Goal: Check status: Check status

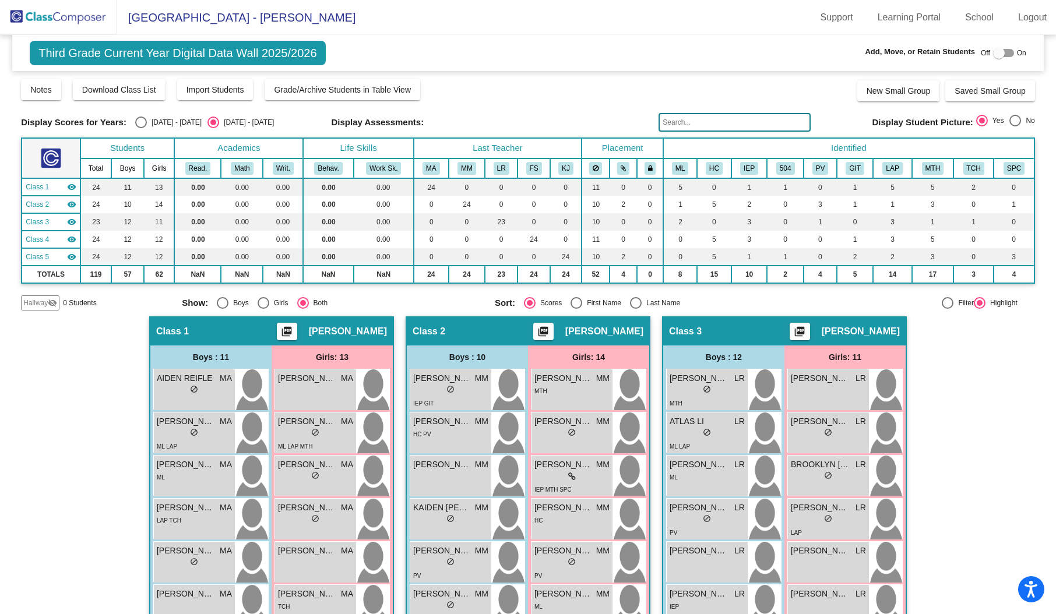
click at [135, 120] on div "Select an option" at bounding box center [141, 123] width 12 height 12
click at [141, 128] on input "[DATE] - [DATE]" at bounding box center [141, 128] width 1 height 1
radio input "true"
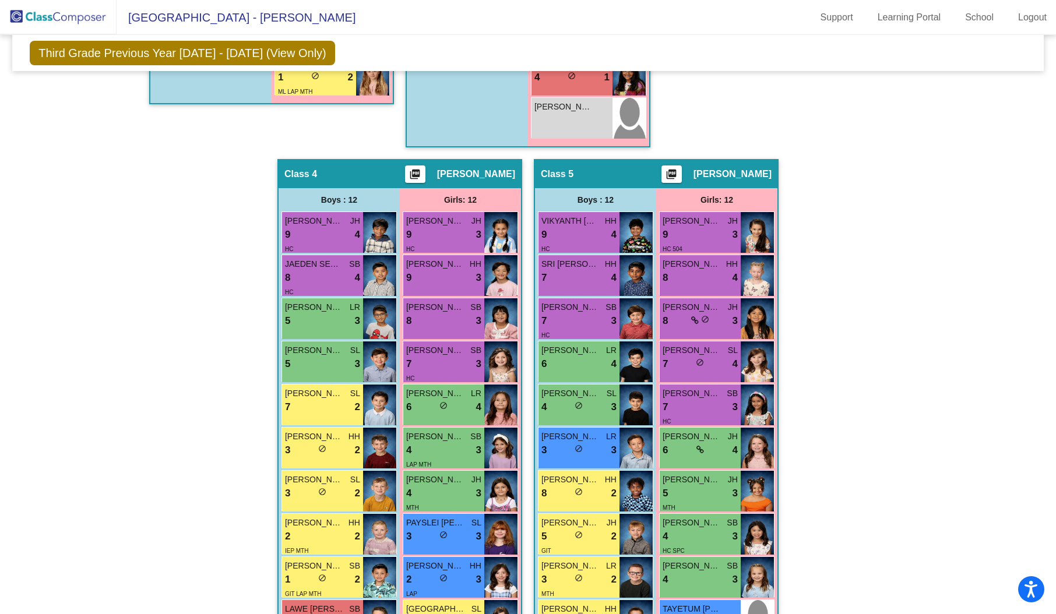
scroll to position [859, 0]
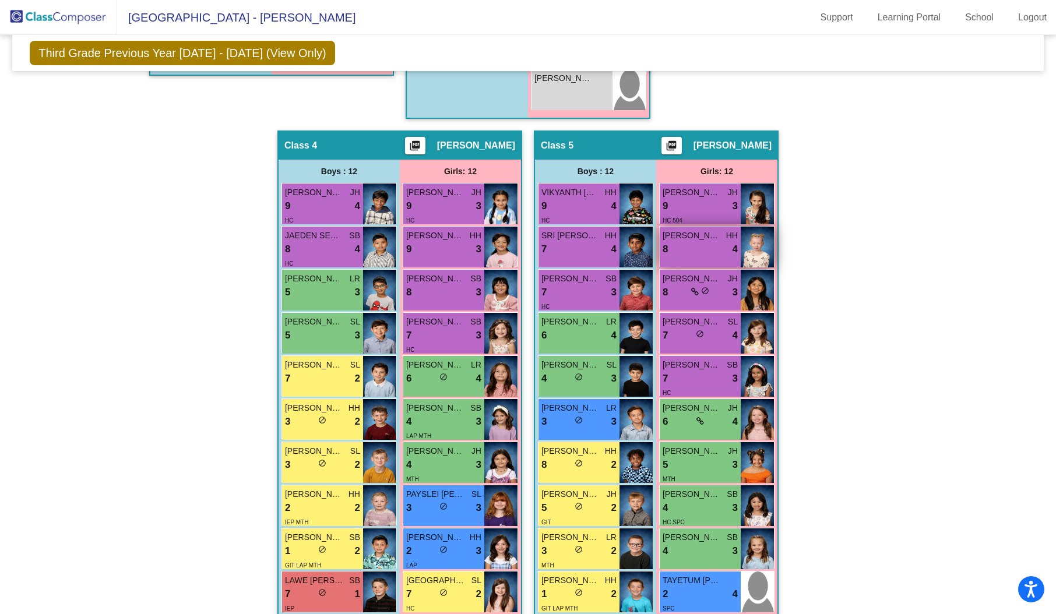
click at [758, 237] on img at bounding box center [757, 247] width 33 height 41
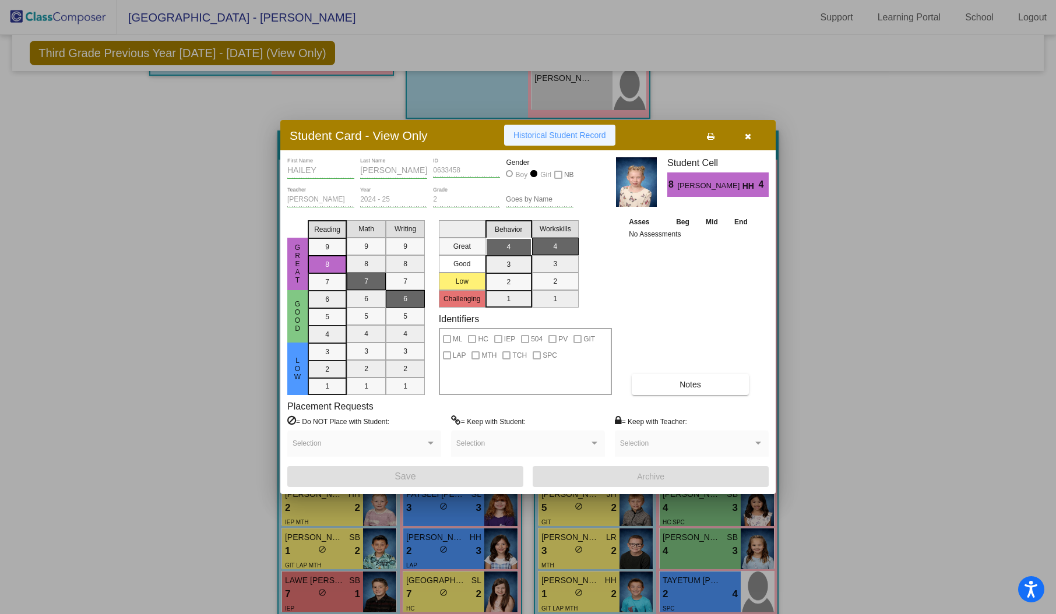
click at [544, 134] on span "Historical Student Record" at bounding box center [560, 135] width 93 height 9
click at [749, 136] on icon "button" at bounding box center [748, 136] width 6 height 8
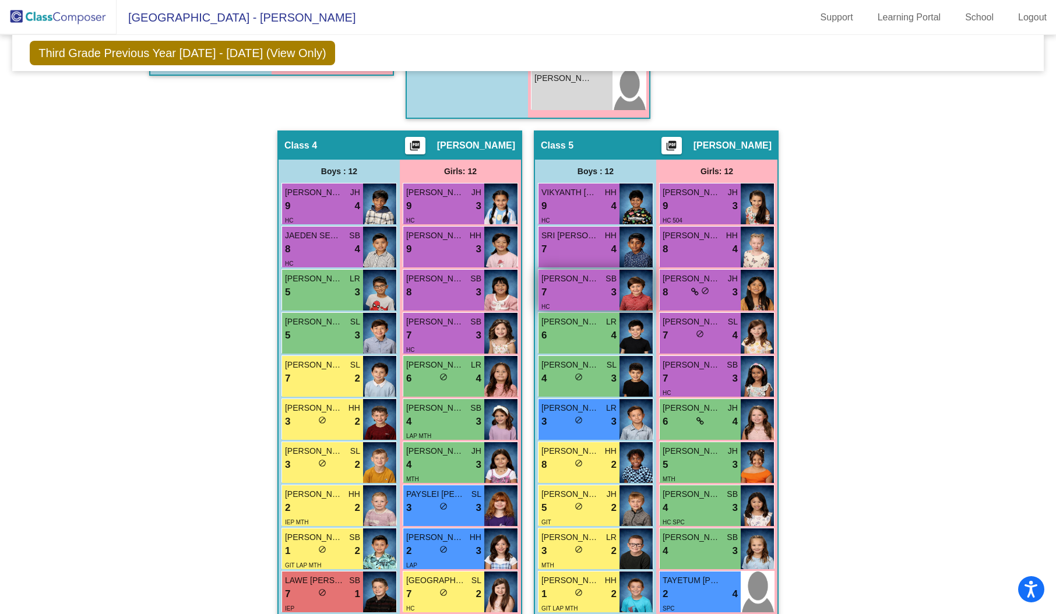
click at [630, 283] on img at bounding box center [636, 290] width 33 height 41
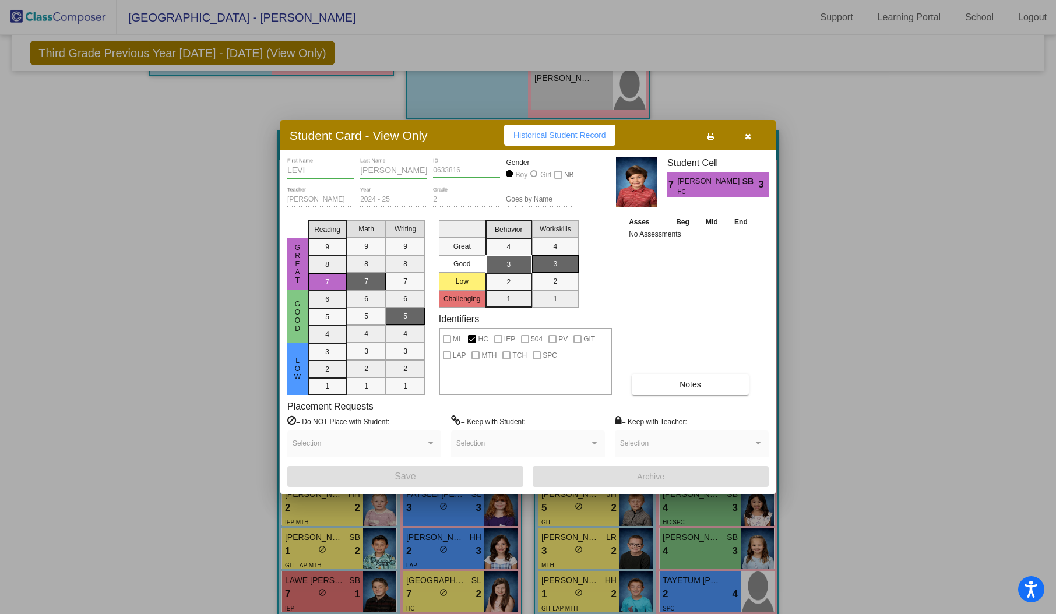
click at [557, 140] on span "Historical Student Record" at bounding box center [560, 135] width 93 height 9
click at [750, 138] on icon "button" at bounding box center [748, 136] width 6 height 8
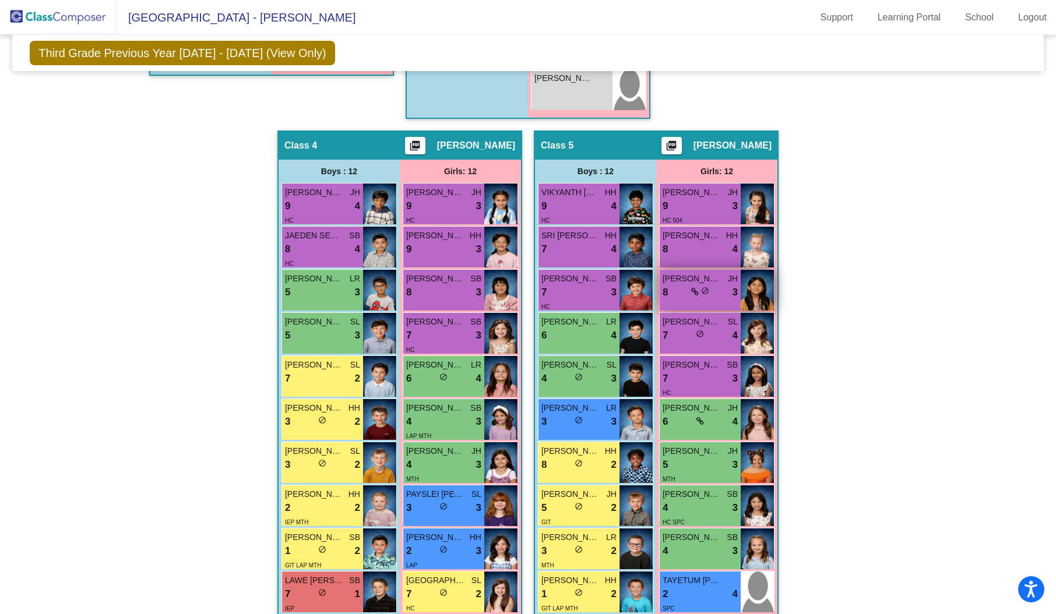
click at [750, 285] on img at bounding box center [757, 290] width 33 height 41
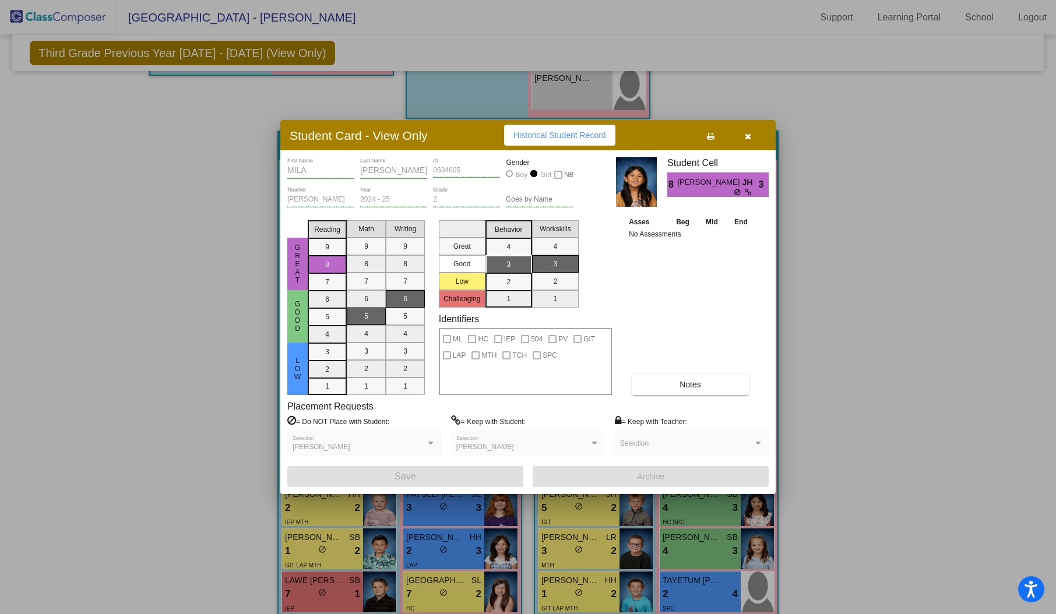
click at [565, 134] on span "Historical Student Record" at bounding box center [560, 135] width 93 height 9
click at [747, 136] on icon "button" at bounding box center [748, 136] width 6 height 8
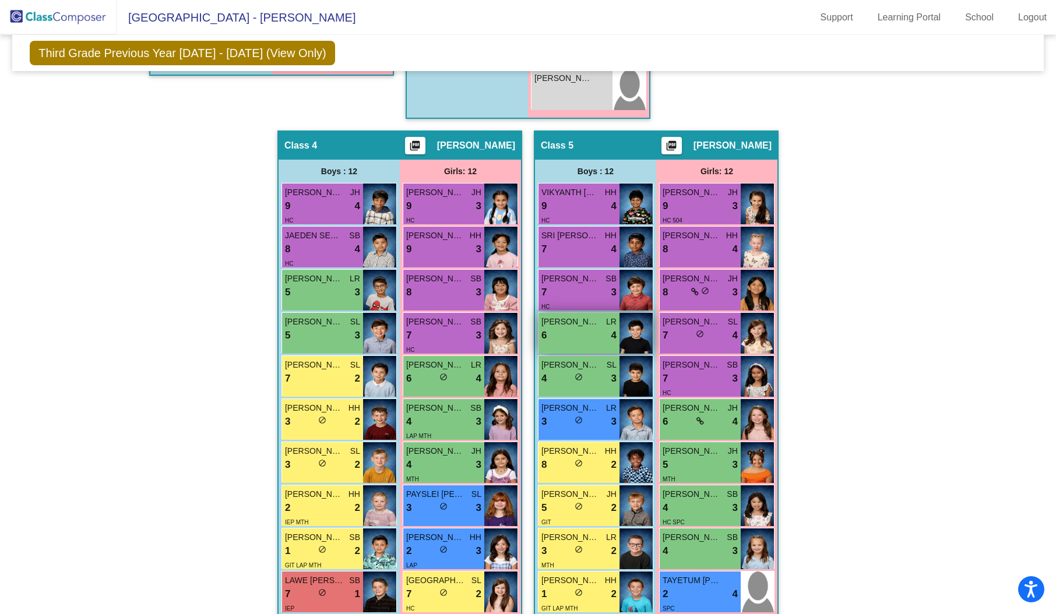
click at [631, 327] on img at bounding box center [636, 333] width 33 height 41
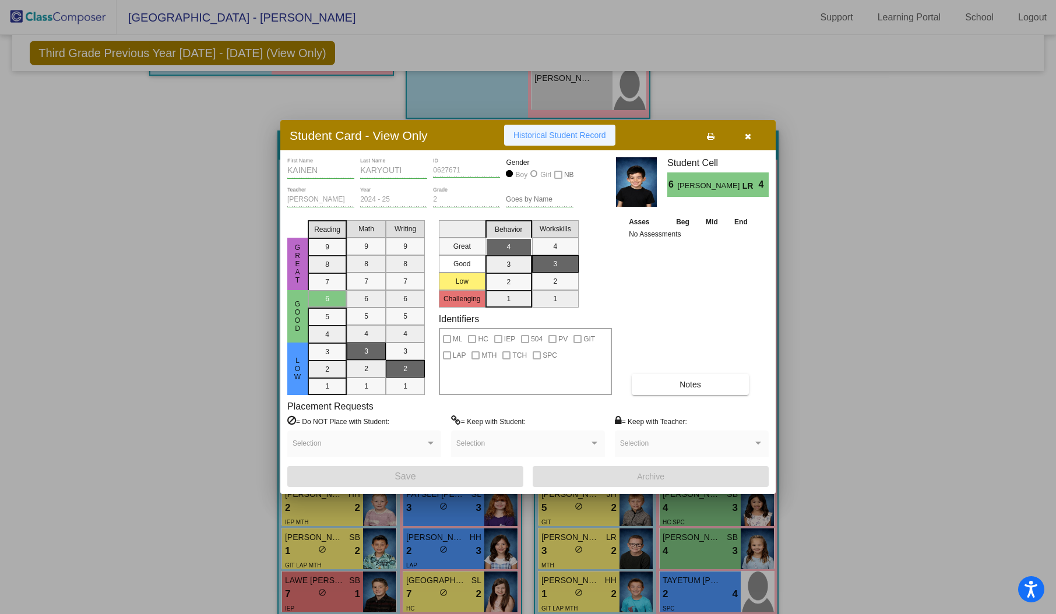
click at [552, 138] on span "Historical Student Record" at bounding box center [560, 135] width 93 height 9
click at [747, 134] on icon "button" at bounding box center [748, 136] width 6 height 8
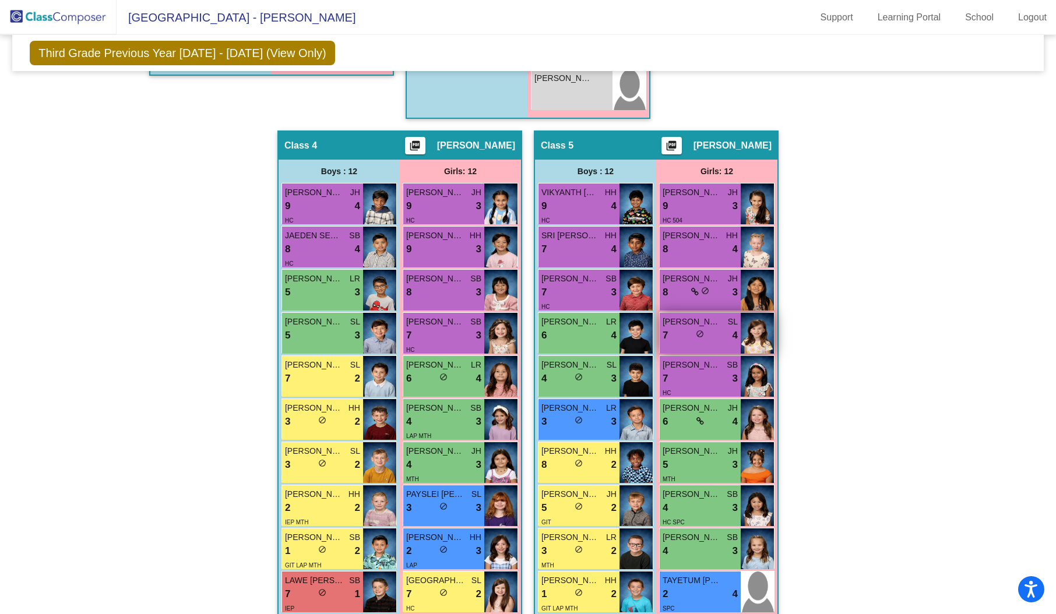
click at [754, 335] on img at bounding box center [757, 333] width 33 height 41
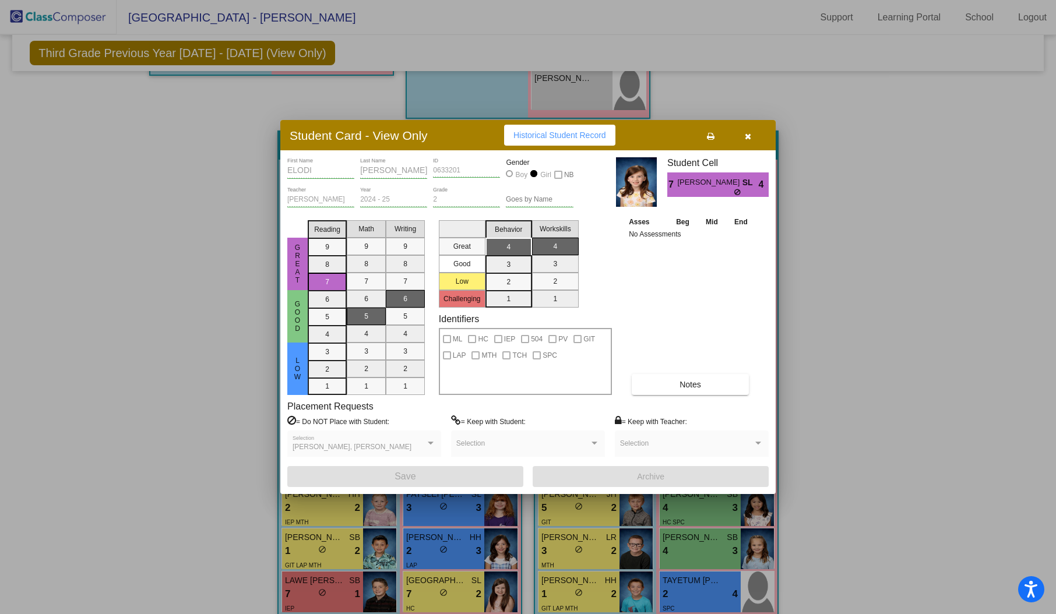
click at [559, 133] on span "Historical Student Record" at bounding box center [560, 135] width 93 height 9
click at [747, 138] on icon "button" at bounding box center [748, 136] width 6 height 8
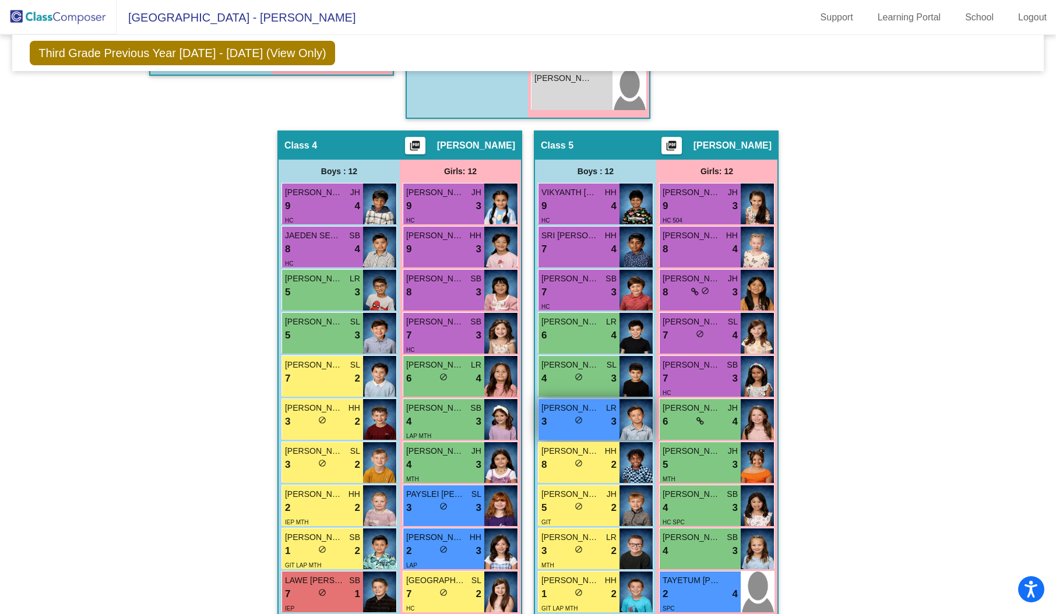
click at [631, 416] on img at bounding box center [636, 419] width 33 height 41
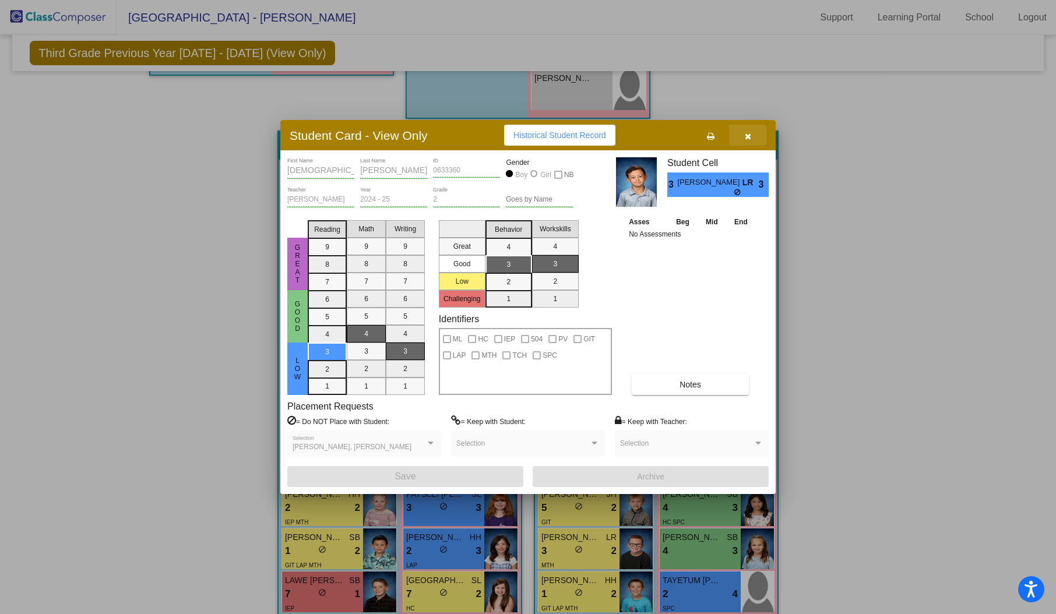
click at [751, 132] on button "button" at bounding box center [747, 135] width 37 height 21
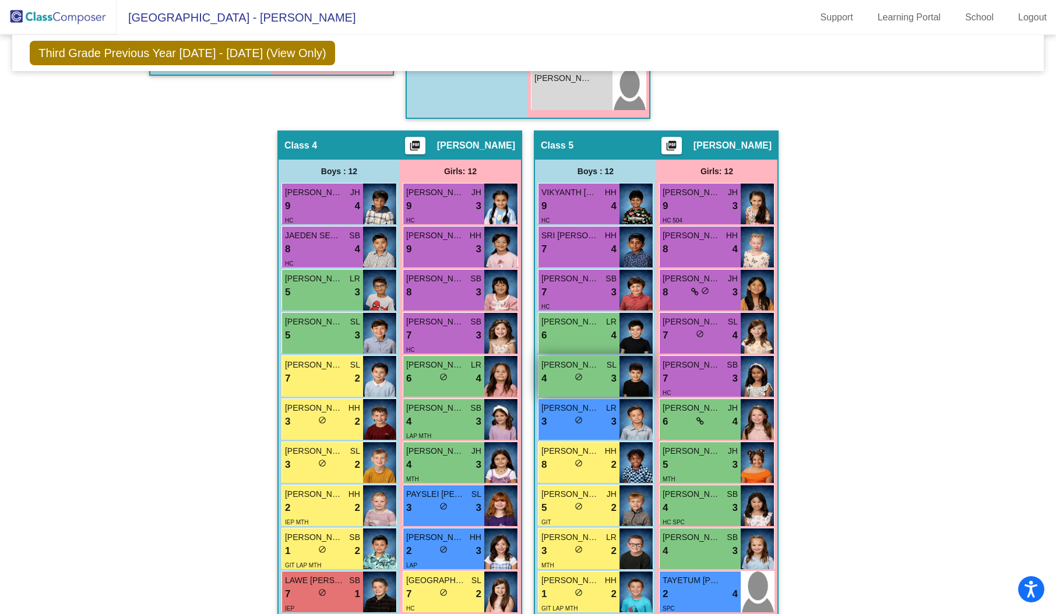
click at [644, 371] on img at bounding box center [636, 376] width 33 height 41
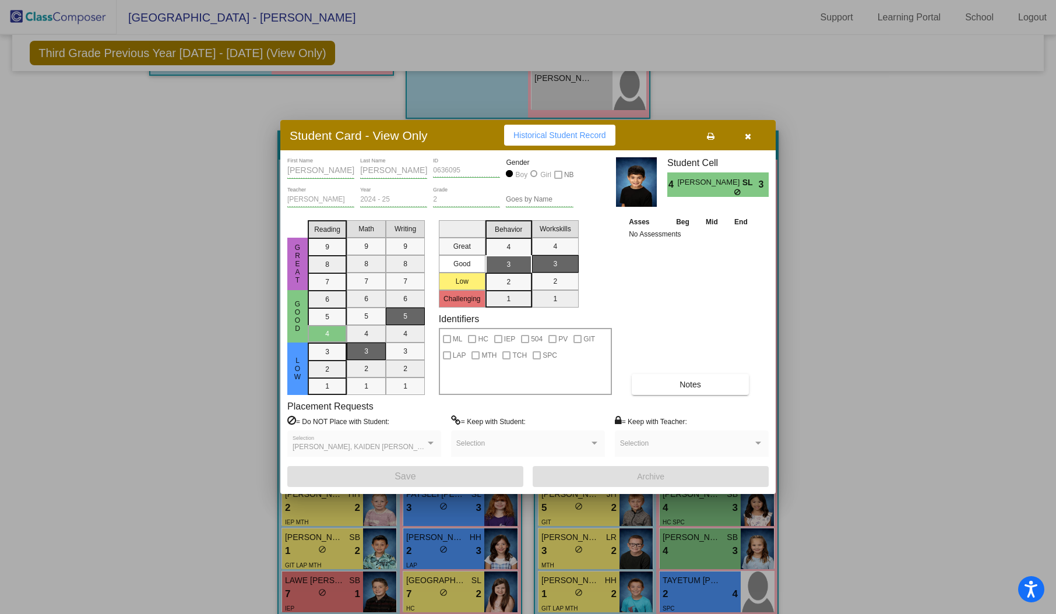
click at [580, 141] on button "Historical Student Record" at bounding box center [559, 135] width 111 height 21
click at [749, 136] on icon "button" at bounding box center [748, 136] width 6 height 8
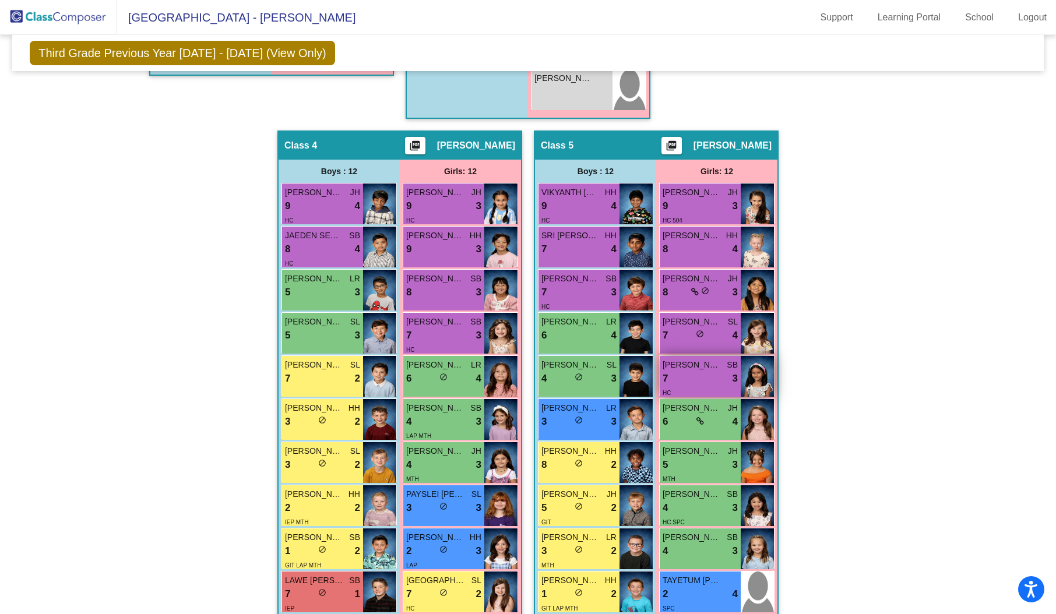
click at [751, 373] on img at bounding box center [757, 376] width 33 height 41
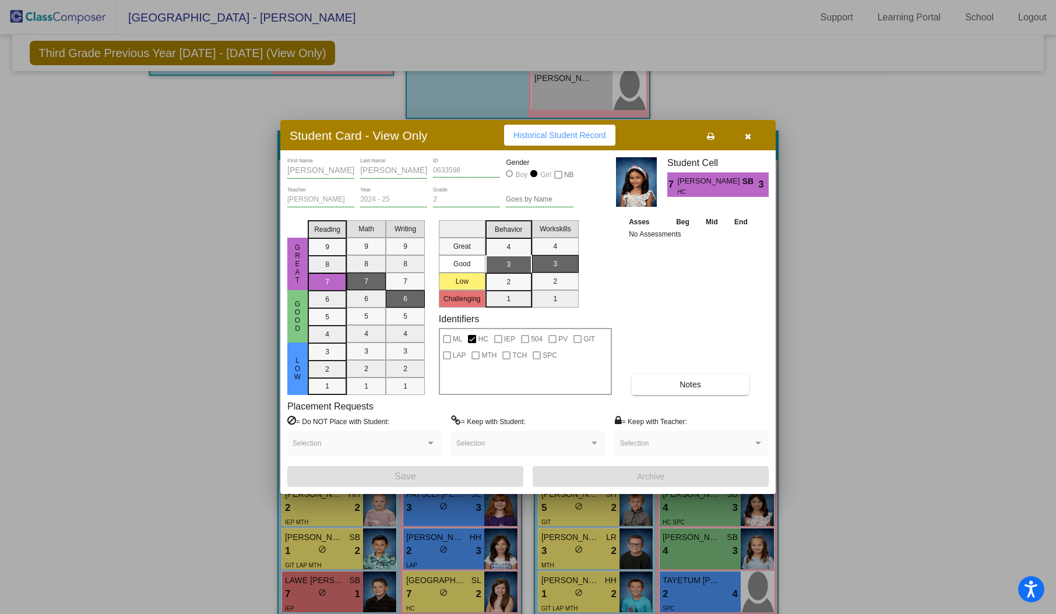
click at [526, 135] on span "Historical Student Record" at bounding box center [560, 135] width 93 height 9
click at [751, 136] on icon "button" at bounding box center [748, 136] width 6 height 8
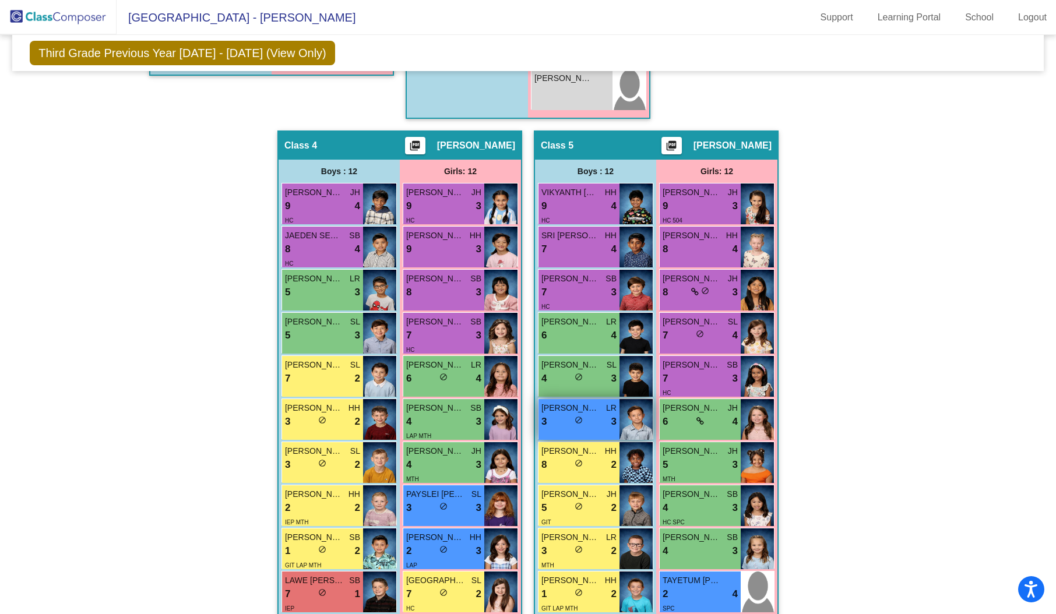
click at [624, 422] on img at bounding box center [636, 419] width 33 height 41
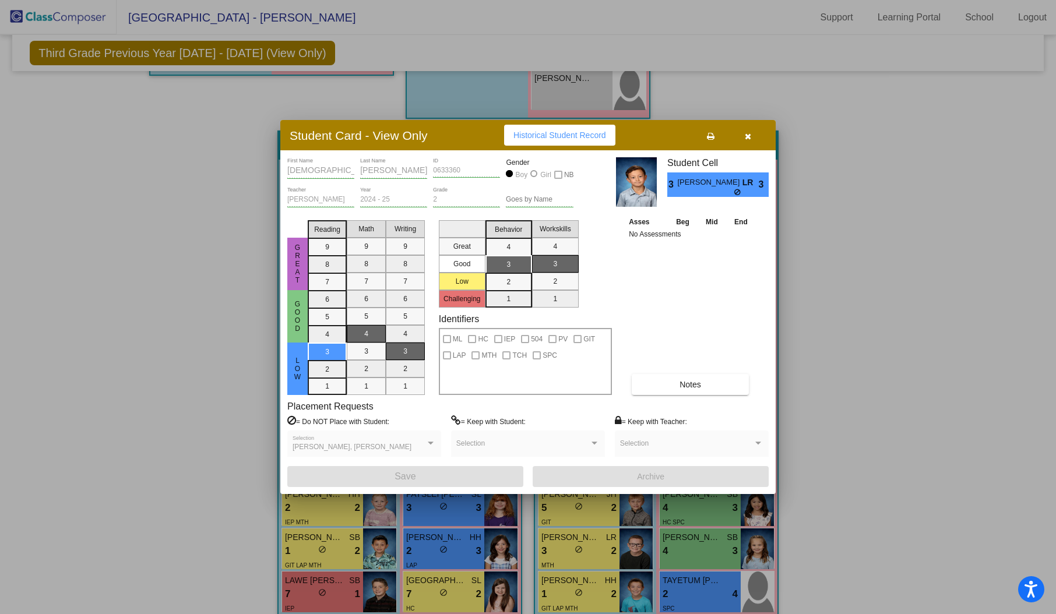
click at [571, 136] on span "Historical Student Record" at bounding box center [560, 135] width 93 height 9
click at [750, 132] on icon "button" at bounding box center [748, 136] width 6 height 8
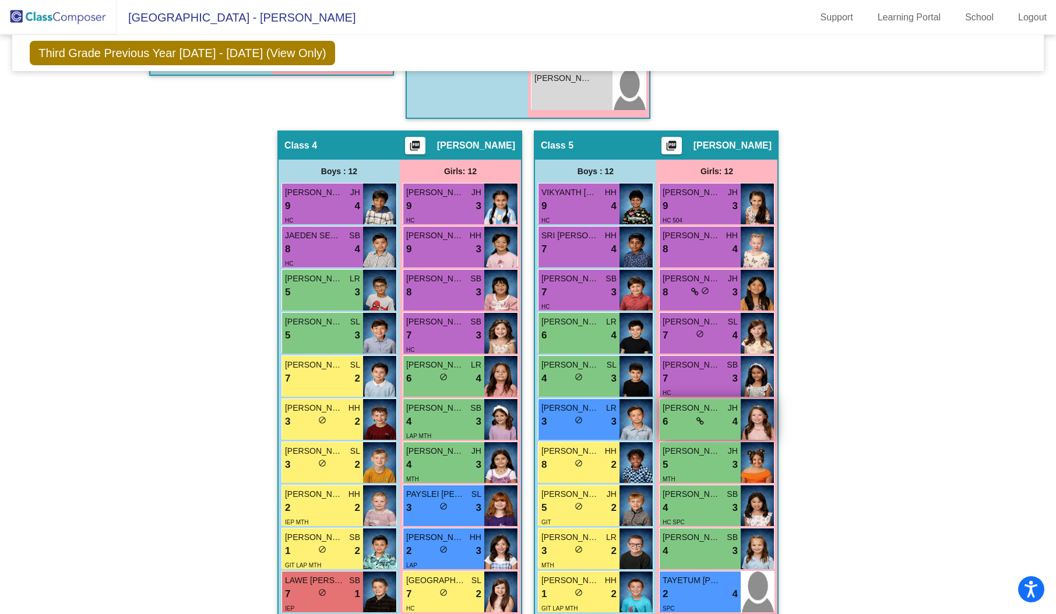
click at [752, 412] on img at bounding box center [757, 419] width 33 height 41
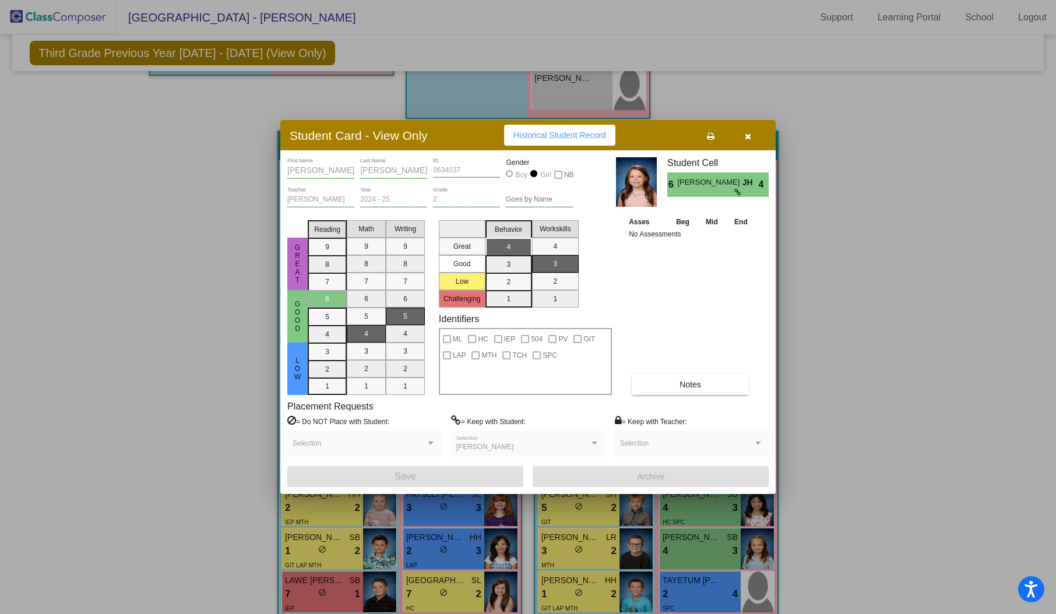
click at [546, 135] on span "Historical Student Record" at bounding box center [560, 135] width 93 height 9
click at [747, 135] on icon "button" at bounding box center [748, 136] width 6 height 8
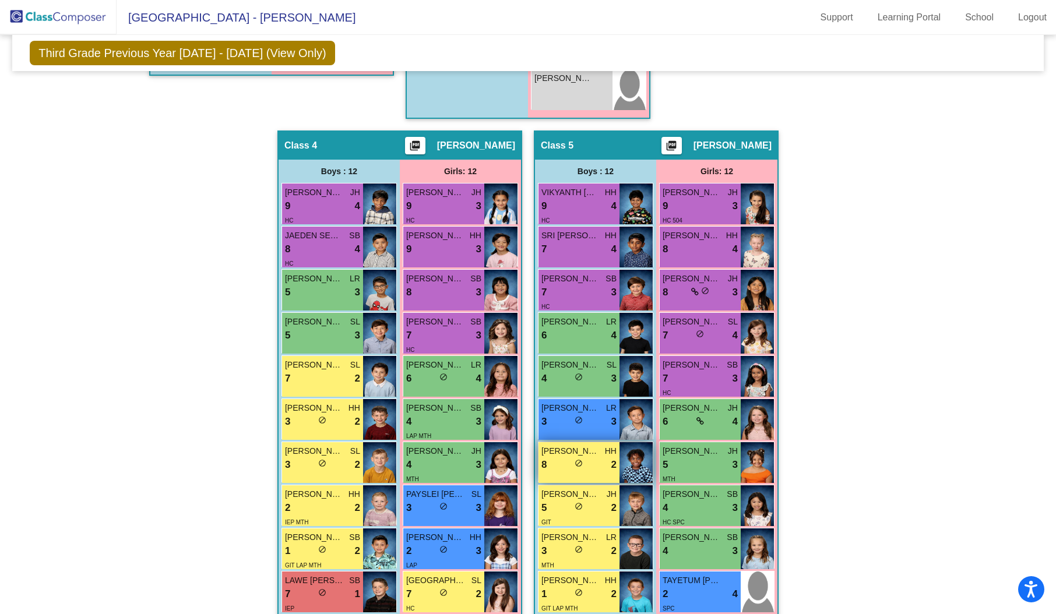
click at [635, 461] on img at bounding box center [636, 462] width 33 height 41
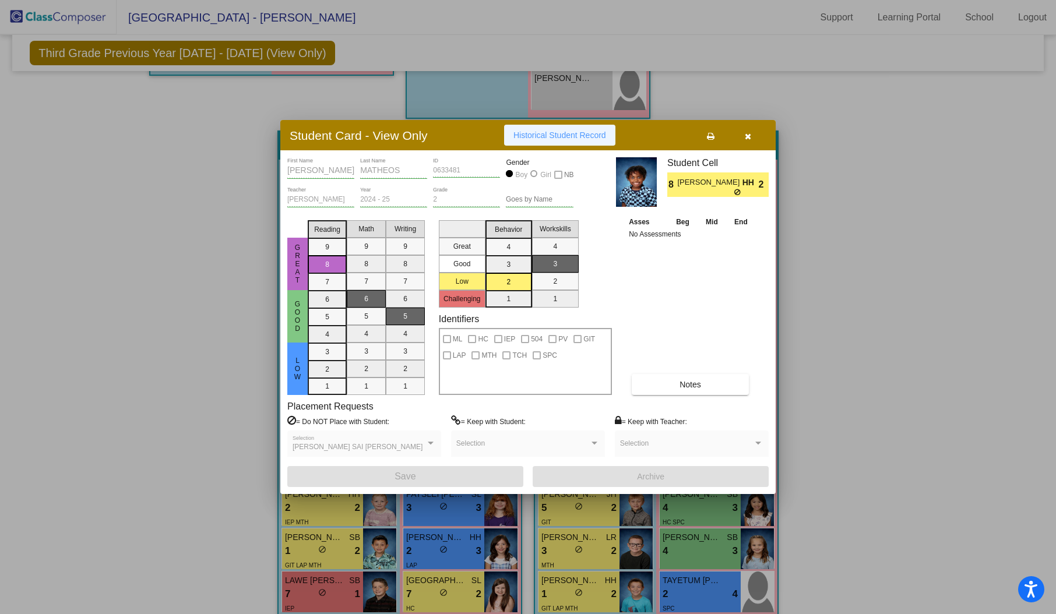
click at [571, 136] on span "Historical Student Record" at bounding box center [560, 135] width 93 height 9
click at [743, 139] on button "button" at bounding box center [747, 135] width 37 height 21
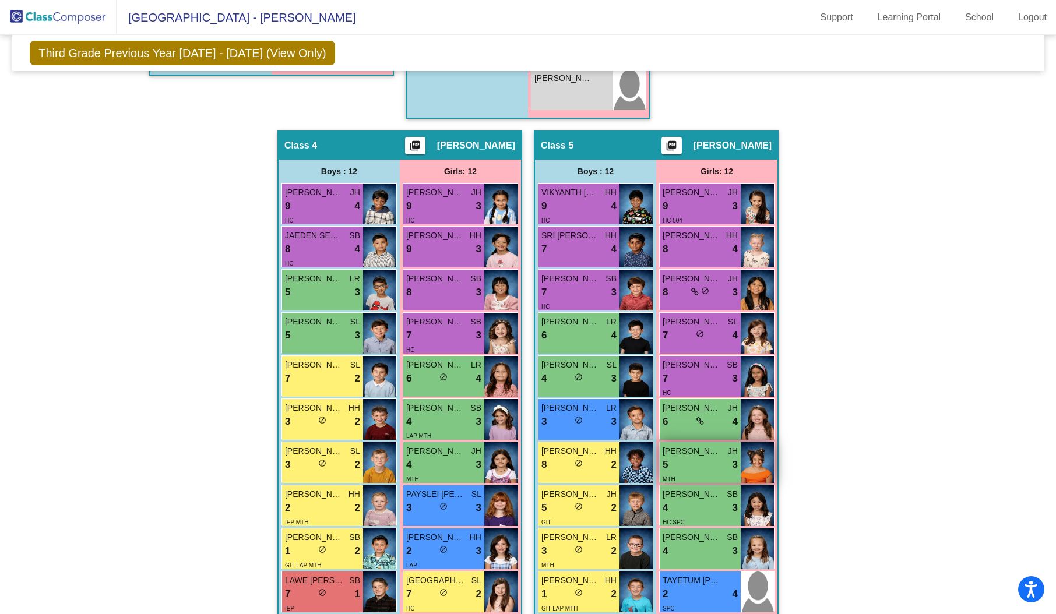
click at [761, 460] on img at bounding box center [757, 462] width 33 height 41
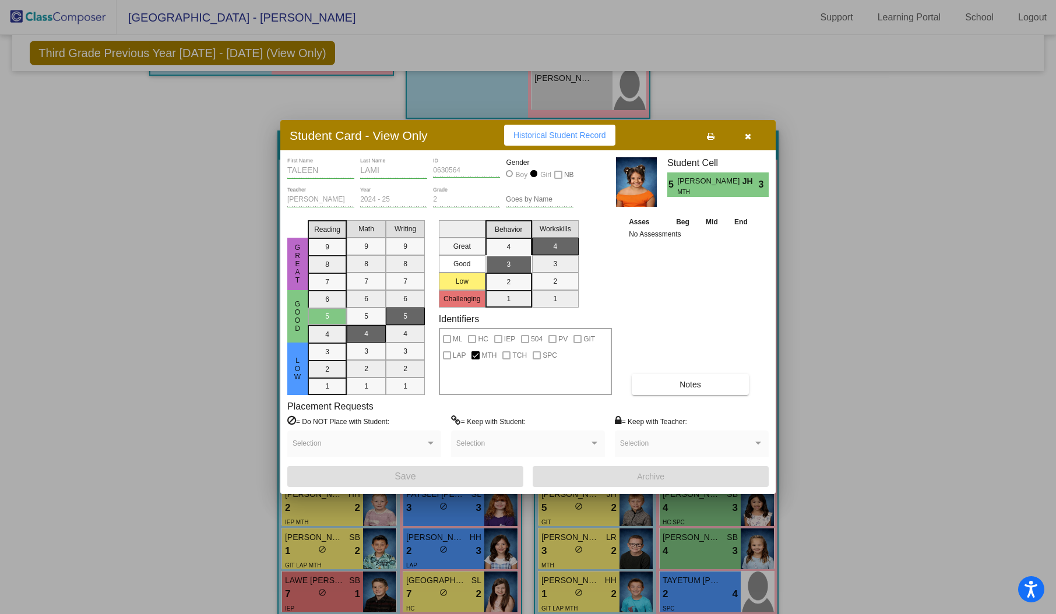
click at [561, 134] on span "Historical Student Record" at bounding box center [560, 135] width 93 height 9
click at [749, 136] on icon "button" at bounding box center [748, 136] width 6 height 8
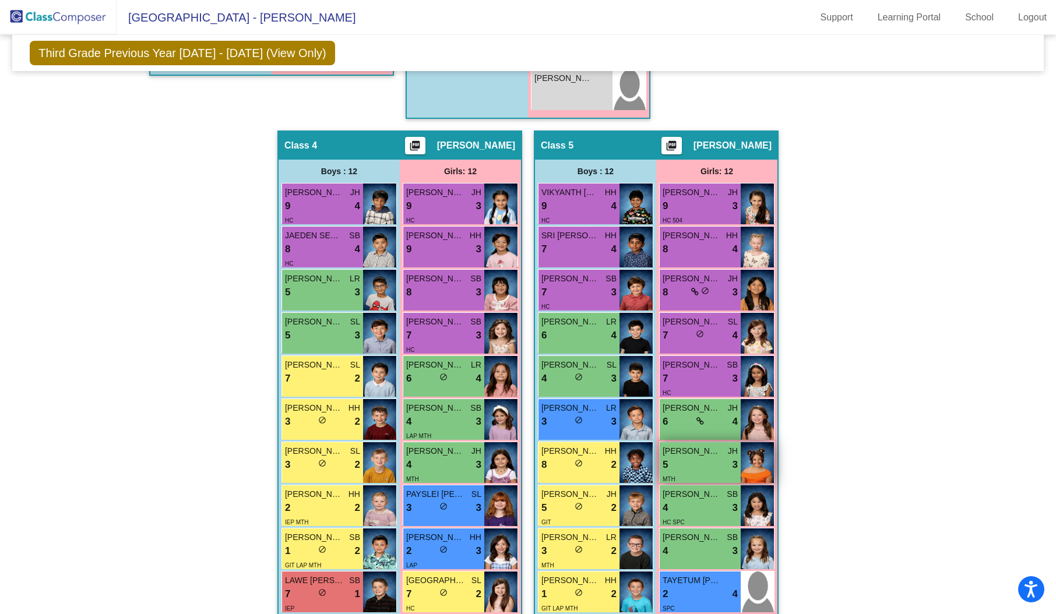
scroll to position [960, 0]
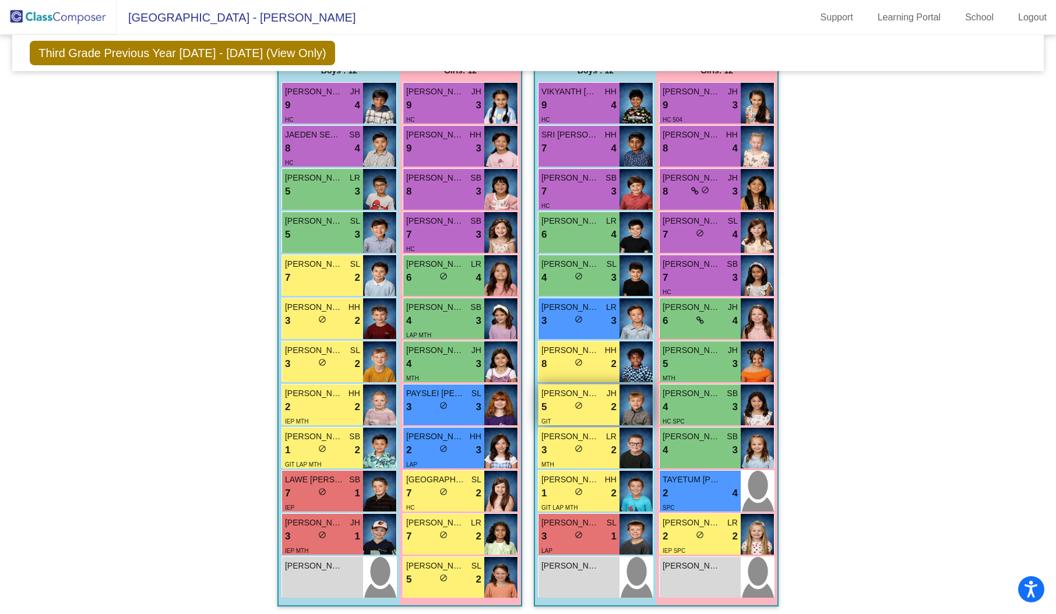
click at [627, 405] on img at bounding box center [636, 405] width 33 height 41
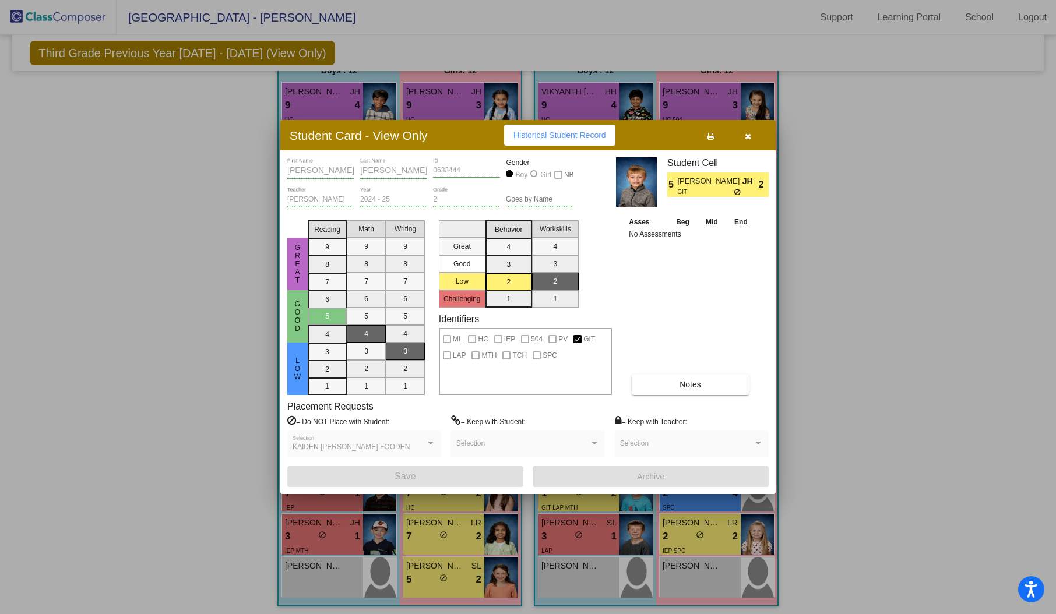
click at [567, 134] on span "Historical Student Record" at bounding box center [560, 135] width 93 height 9
click at [752, 132] on button "button" at bounding box center [747, 135] width 37 height 21
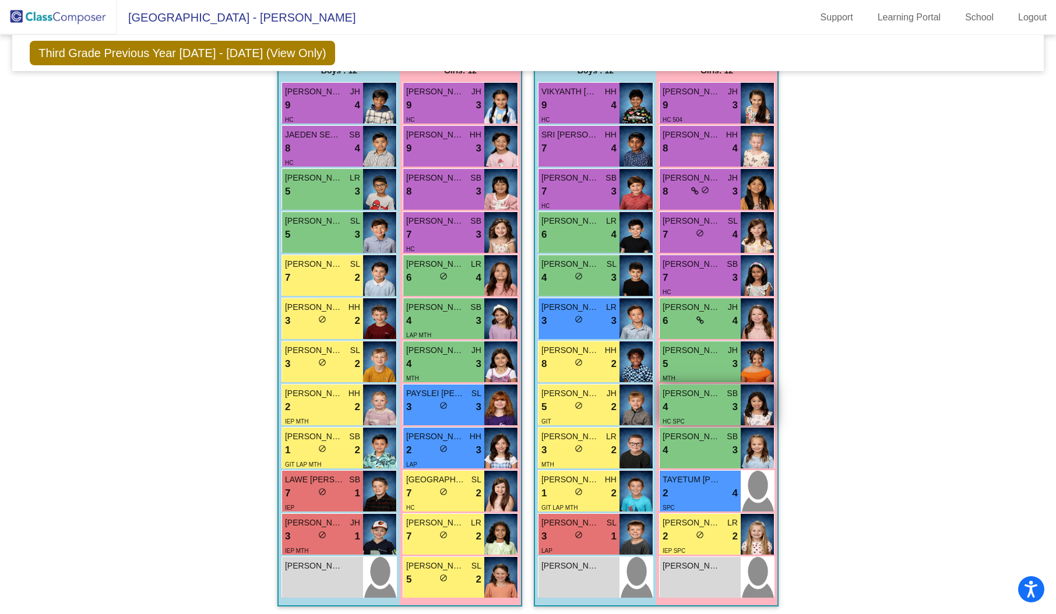
click at [753, 404] on img at bounding box center [757, 405] width 33 height 41
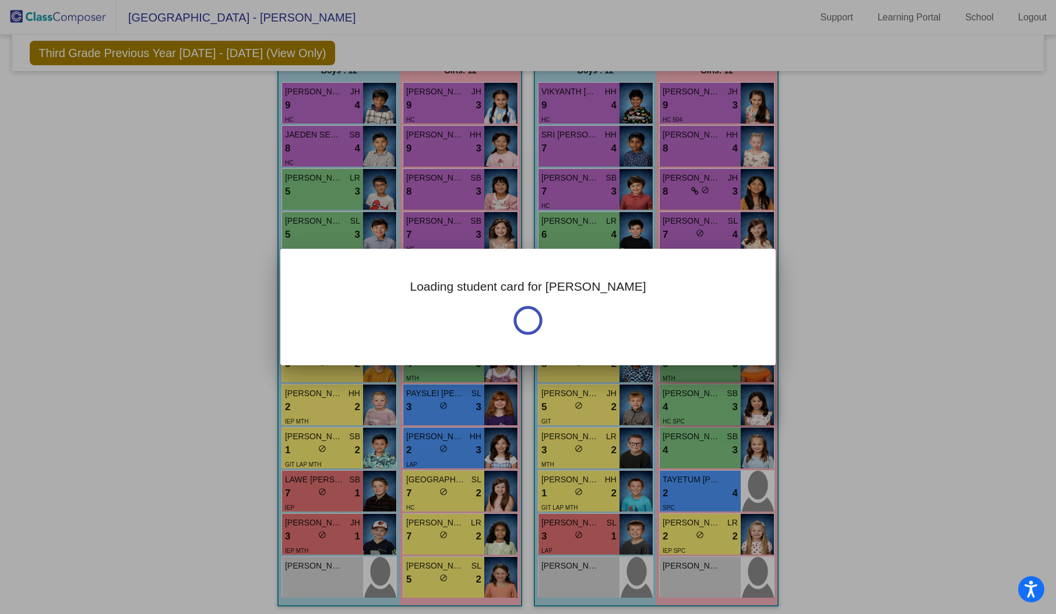
click at [753, 404] on div at bounding box center [528, 307] width 1056 height 614
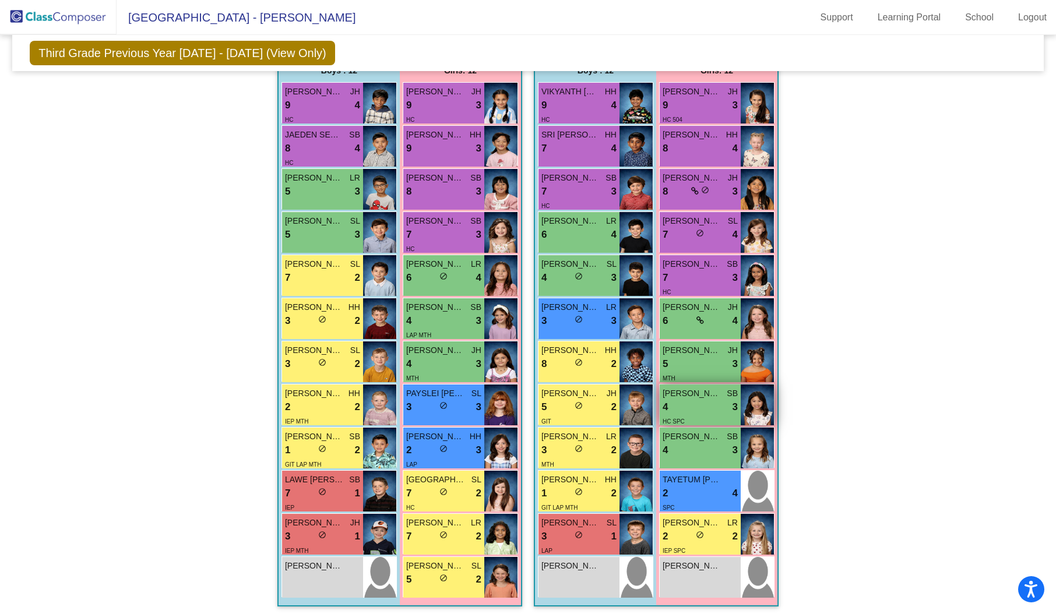
click at [753, 404] on img at bounding box center [757, 405] width 33 height 41
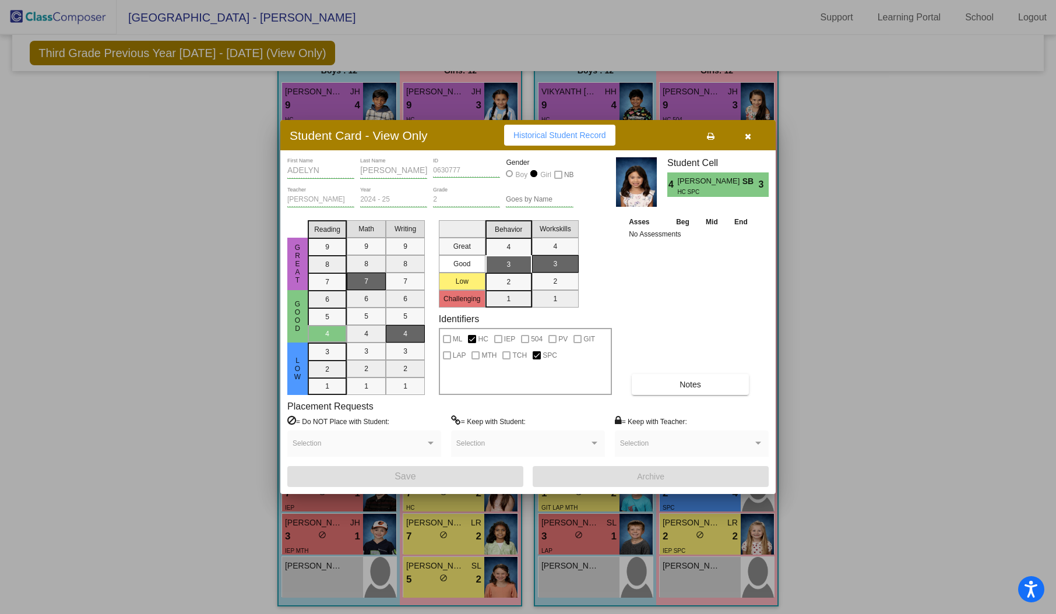
click at [537, 146] on div "Student Card - View Only Historical Student Record" at bounding box center [528, 135] width 496 height 30
click at [538, 140] on span "Historical Student Record" at bounding box center [560, 135] width 93 height 9
click at [745, 140] on icon "button" at bounding box center [748, 136] width 6 height 8
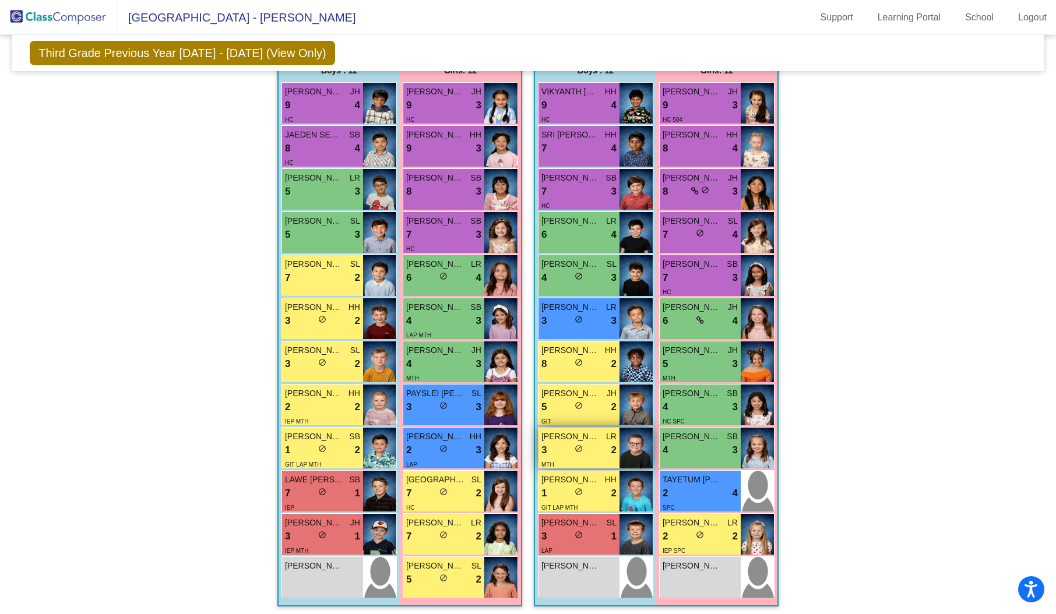
click at [632, 454] on img at bounding box center [636, 448] width 33 height 41
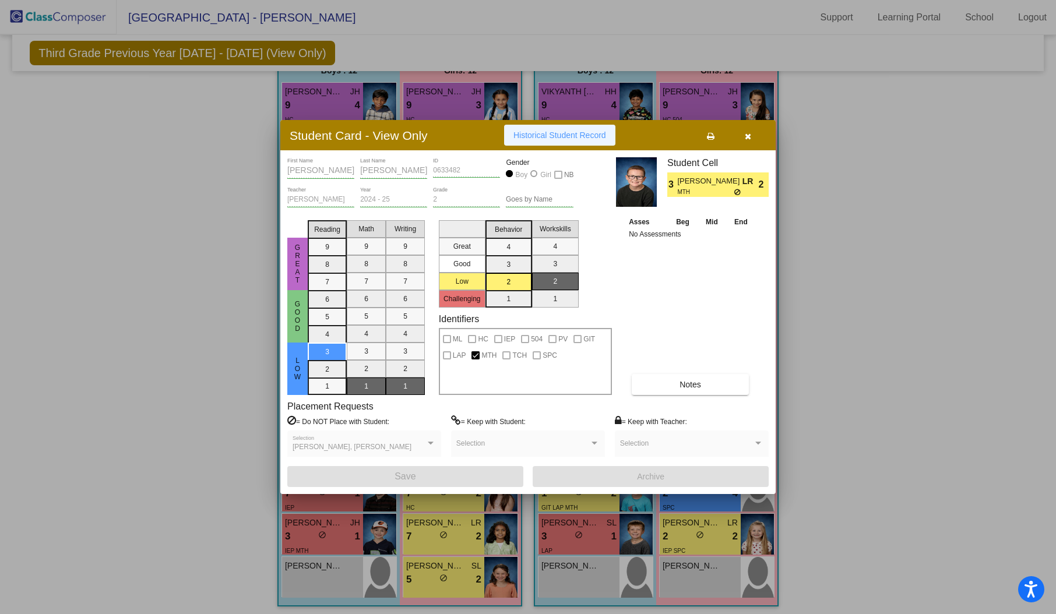
click at [539, 139] on span "Historical Student Record" at bounding box center [560, 135] width 93 height 9
click at [545, 238] on mat-selection-list "Workskills 4 3 2 1" at bounding box center [555, 262] width 47 height 92
click at [748, 139] on icon "button" at bounding box center [748, 136] width 6 height 8
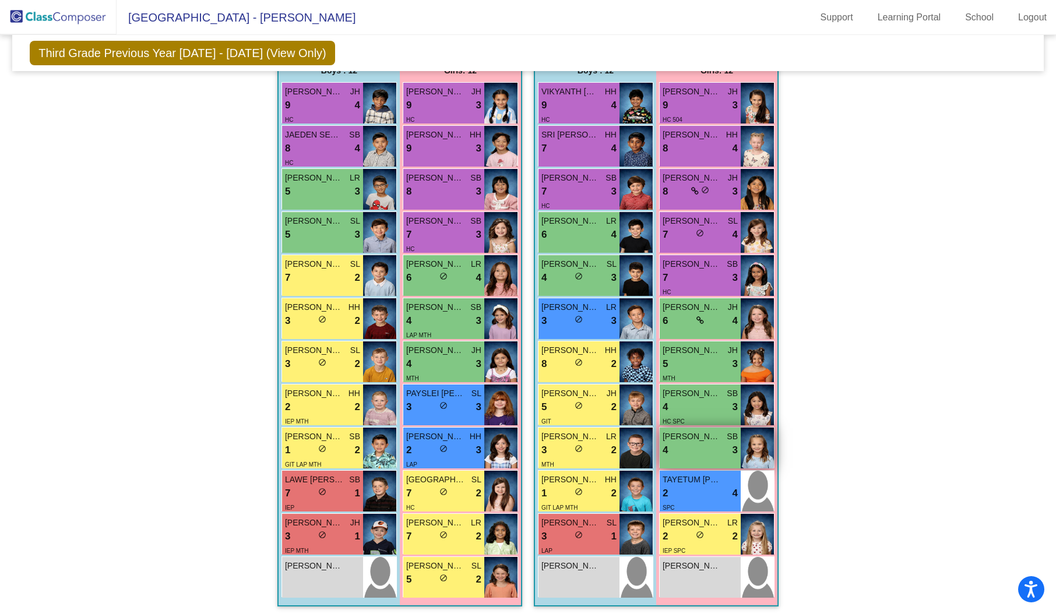
click at [746, 448] on img at bounding box center [757, 448] width 33 height 41
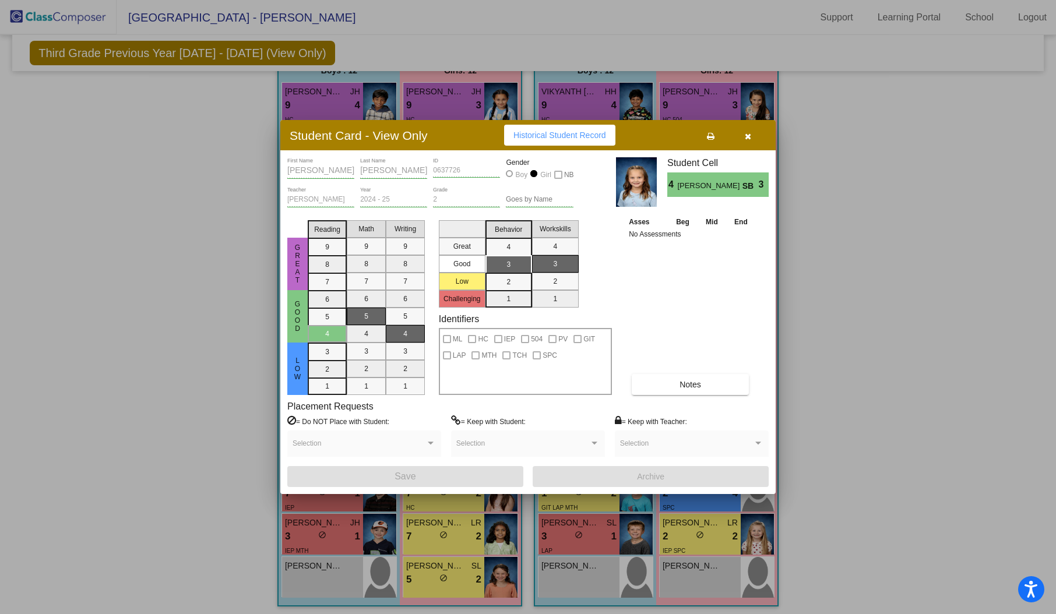
click at [578, 134] on span "Historical Student Record" at bounding box center [560, 135] width 93 height 9
click at [751, 135] on icon "button" at bounding box center [748, 136] width 6 height 8
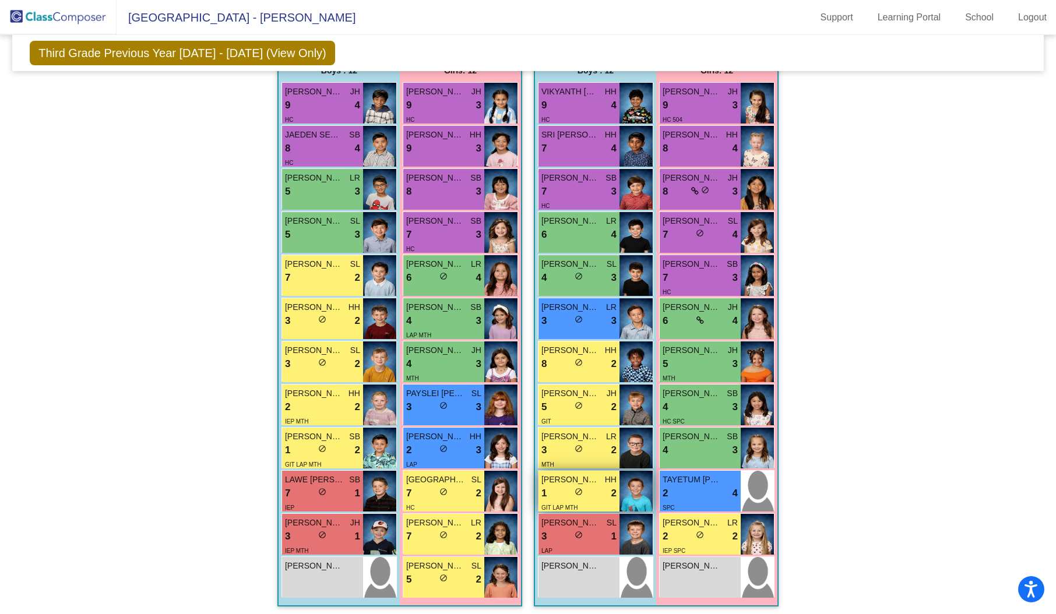
click at [648, 491] on img at bounding box center [636, 491] width 33 height 41
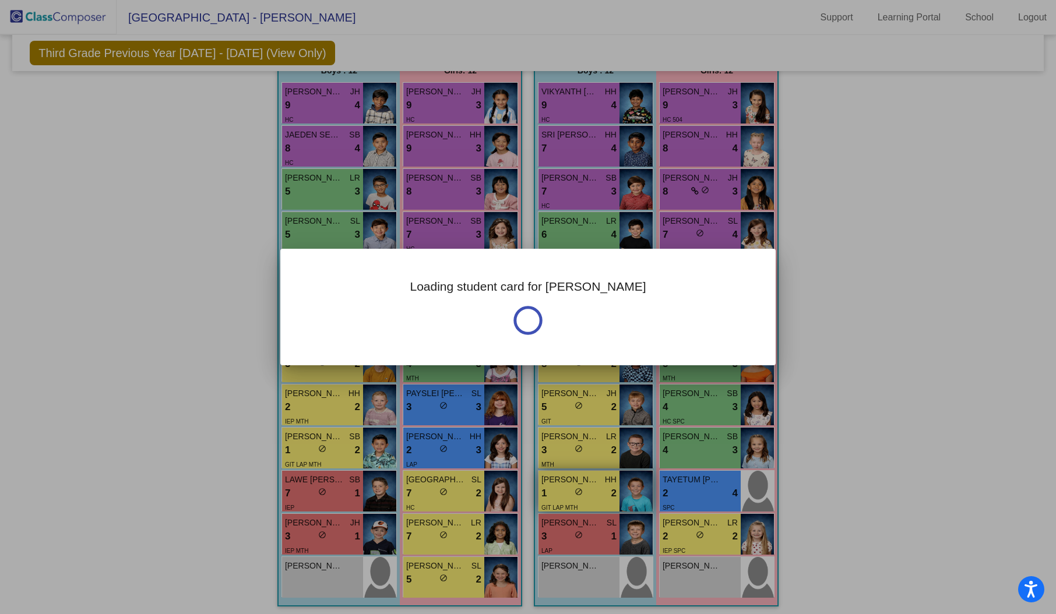
click at [648, 491] on div at bounding box center [528, 307] width 1056 height 614
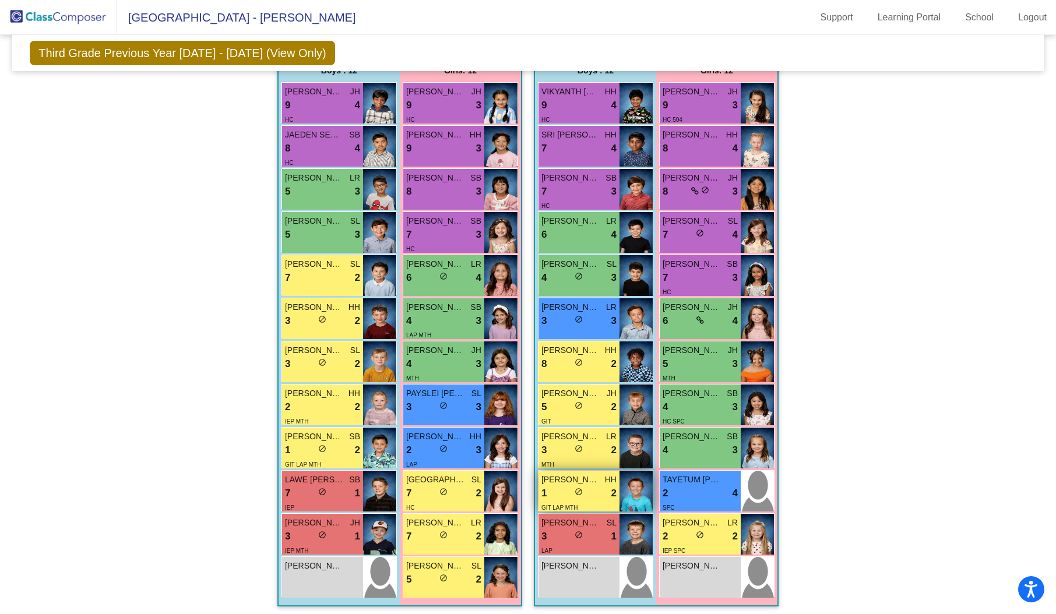
click at [648, 491] on img at bounding box center [636, 491] width 33 height 41
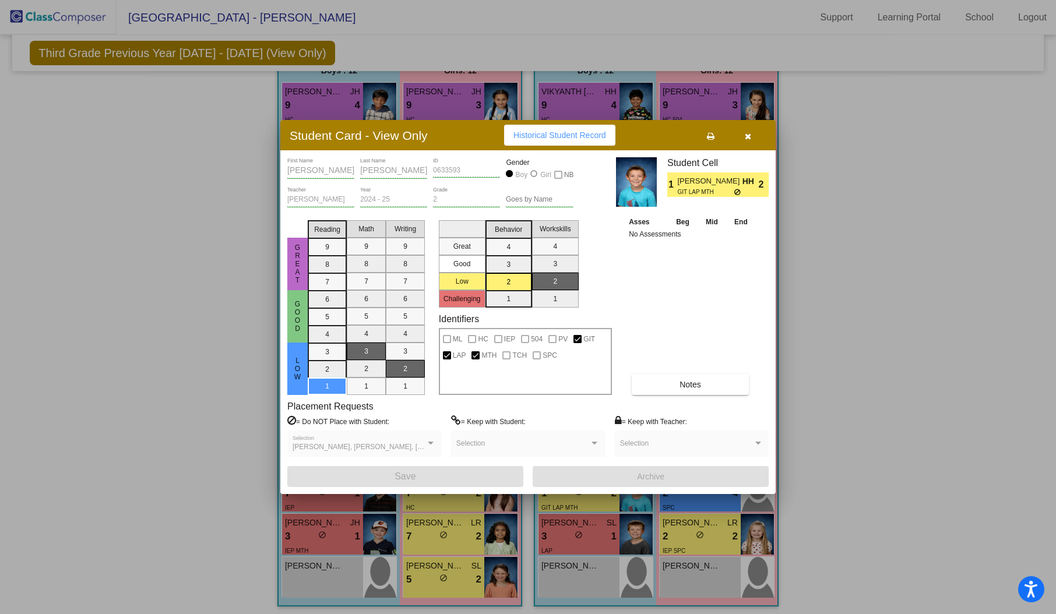
click at [549, 135] on span "Historical Student Record" at bounding box center [560, 135] width 93 height 9
click at [749, 136] on icon "button" at bounding box center [748, 136] width 6 height 8
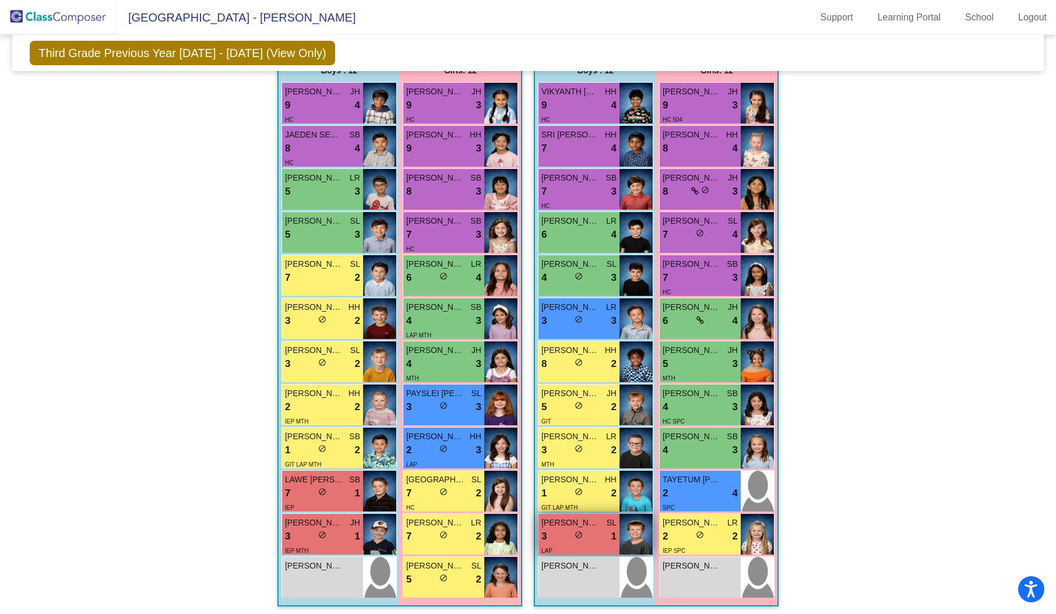
click at [614, 535] on div "[PERSON_NAME] SL 3 lock do_not_disturb_alt 1 LAP" at bounding box center [579, 534] width 81 height 41
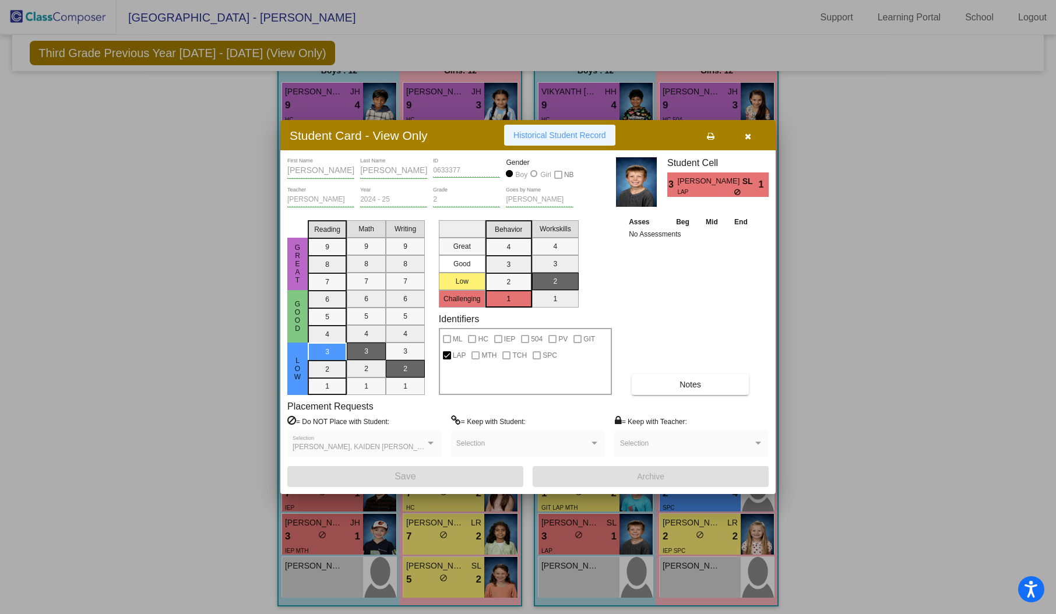
click at [561, 131] on span "Historical Student Record" at bounding box center [560, 135] width 93 height 9
click at [749, 135] on icon "button" at bounding box center [748, 136] width 6 height 8
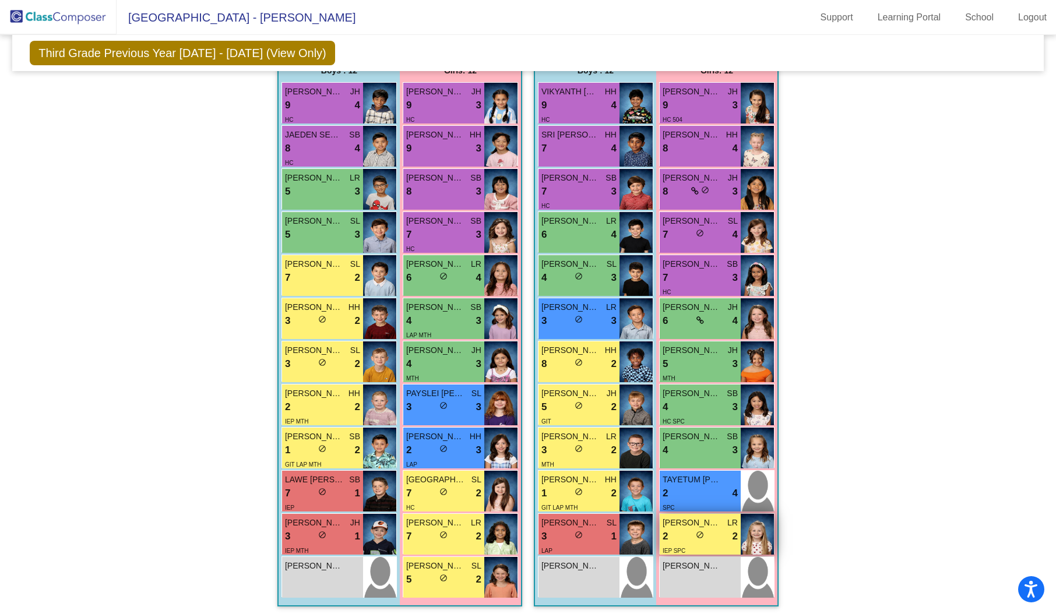
click at [743, 524] on img at bounding box center [757, 534] width 33 height 41
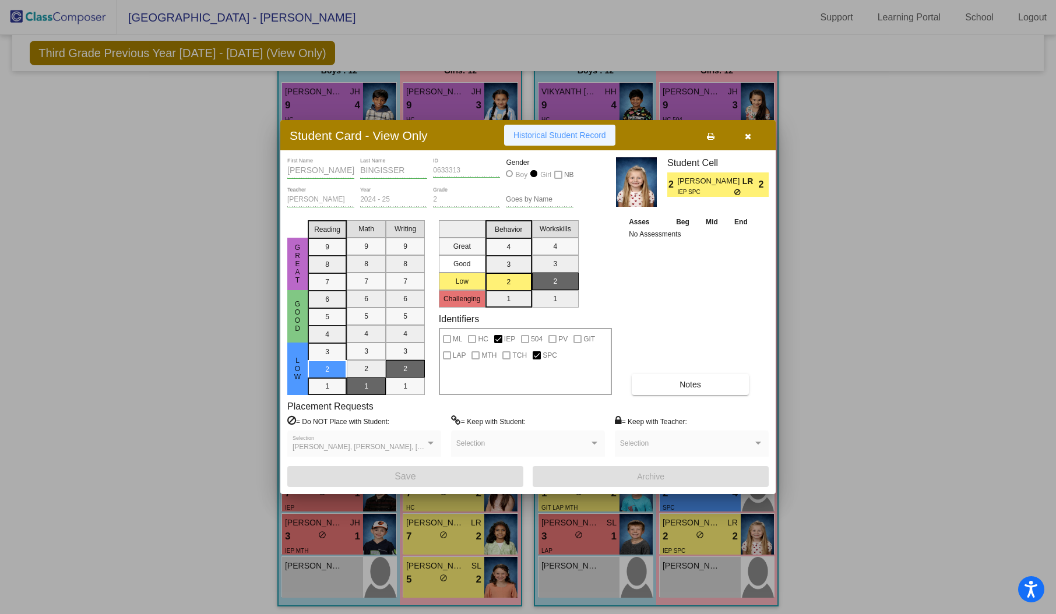
click at [557, 135] on span "Historical Student Record" at bounding box center [560, 135] width 93 height 9
